Goal: Task Accomplishment & Management: Use online tool/utility

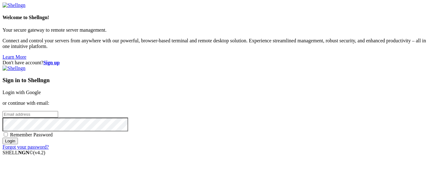
type input "opc"
click at [41, 90] on link "Login with Google" at bounding box center [22, 92] width 38 height 5
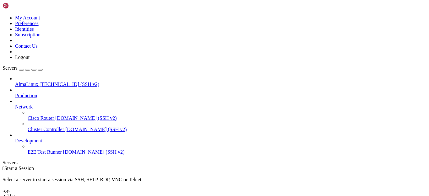
click at [15, 82] on icon at bounding box center [15, 82] width 0 height 0
